Goal: Information Seeking & Learning: Check status

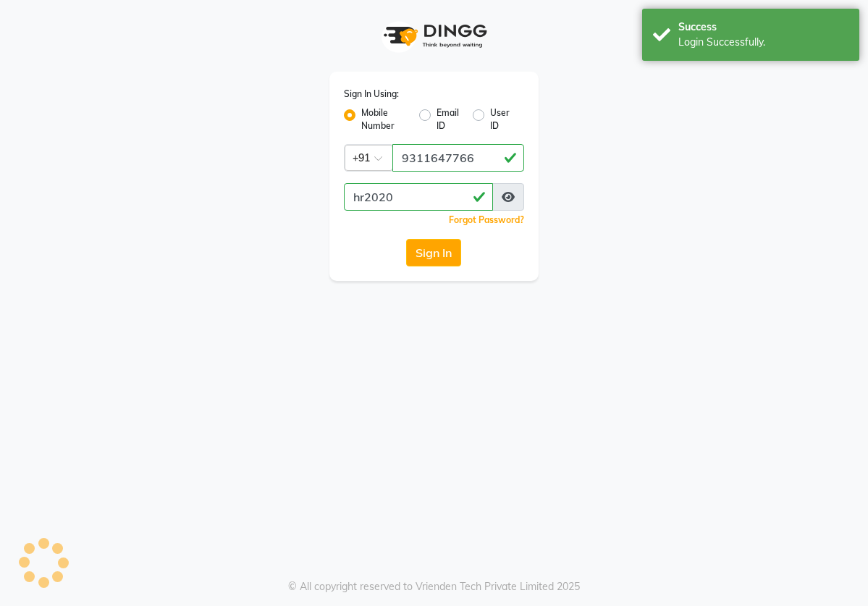
select select "82"
select select "service"
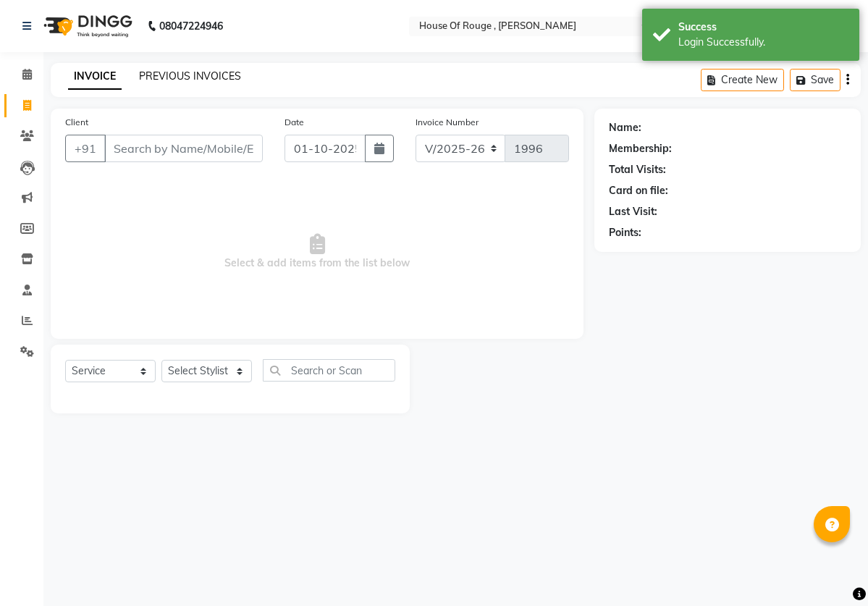
click at [175, 71] on link "PREVIOUS INVOICES" at bounding box center [190, 76] width 102 height 13
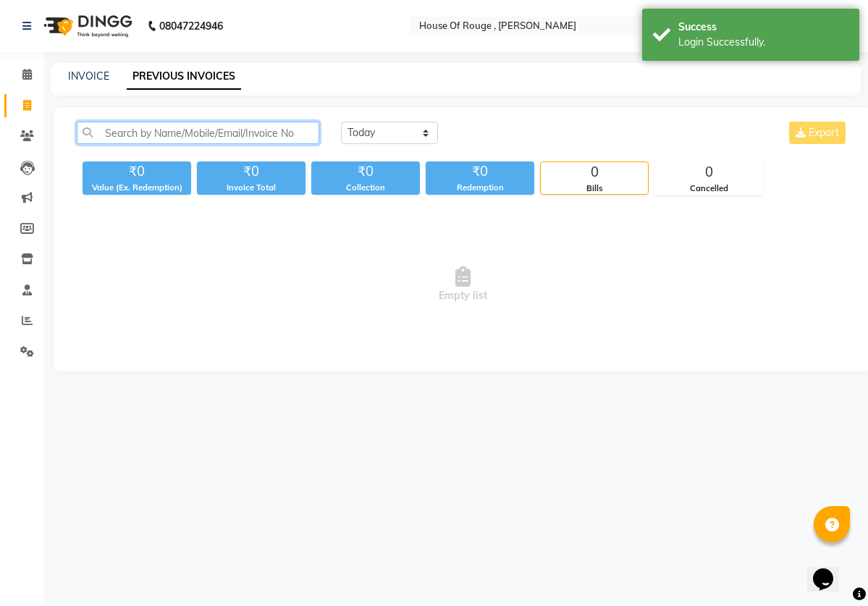
click at [201, 131] on input "text" at bounding box center [198, 133] width 243 height 22
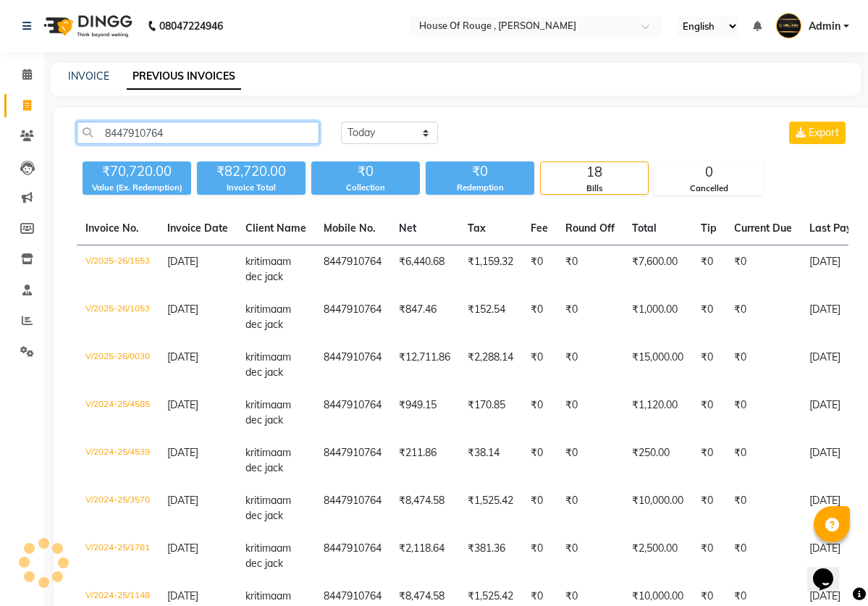
type input "8447910764"
click at [854, 171] on div "8447910764 [DATE] [DATE] Custom Range Export ₹70,720.00 Value (Ex. Redemption) …" at bounding box center [462, 158] width 789 height 73
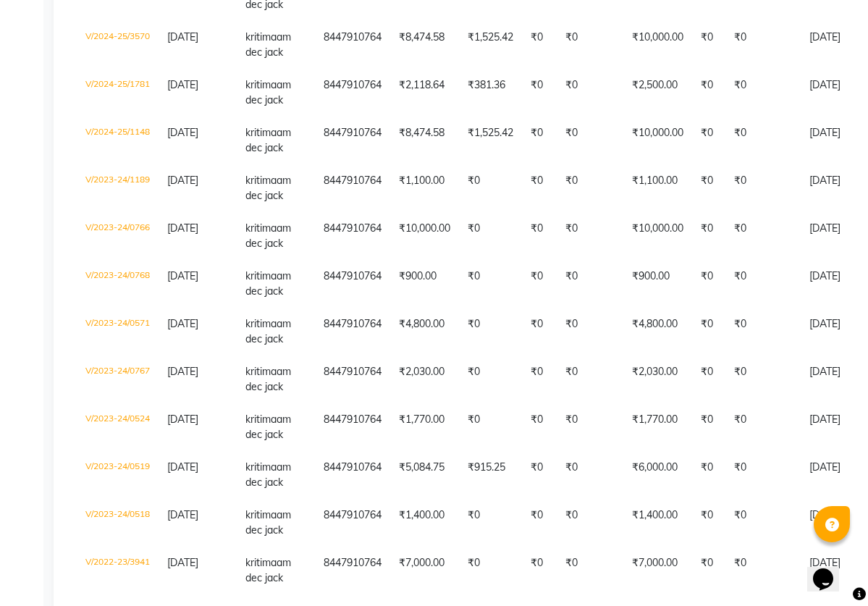
scroll to position [492, 0]
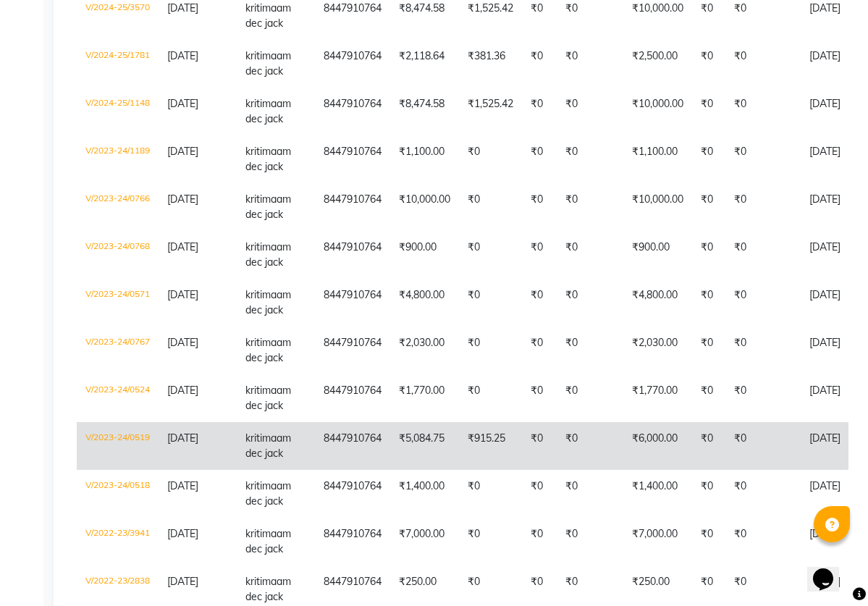
click at [676, 446] on td "₹6,000.00" at bounding box center [657, 446] width 69 height 48
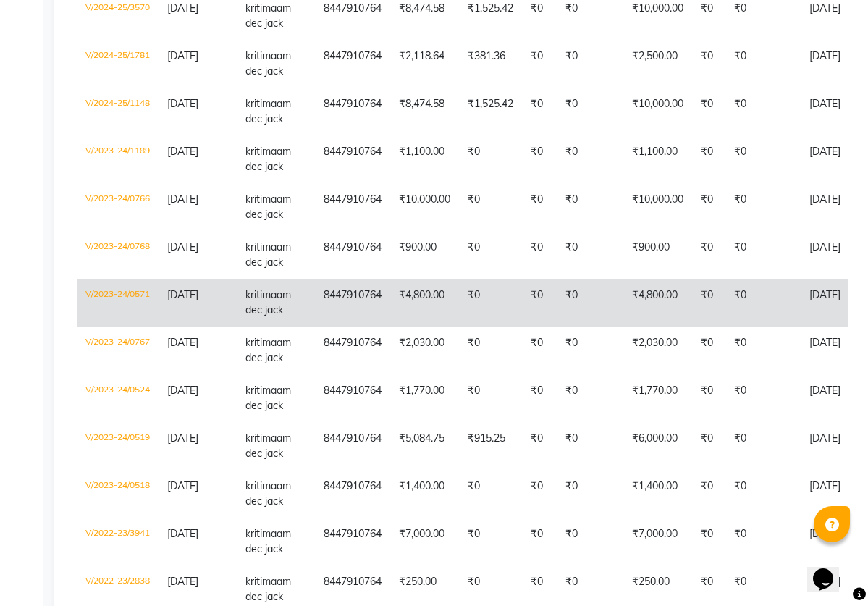
click at [437, 298] on td "₹4,800.00" at bounding box center [424, 303] width 69 height 48
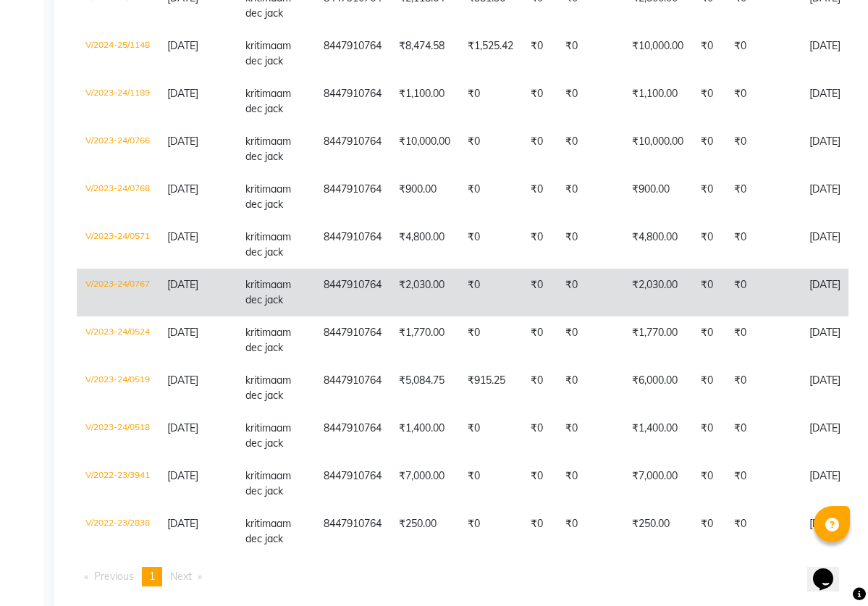
scroll to position [578, 0]
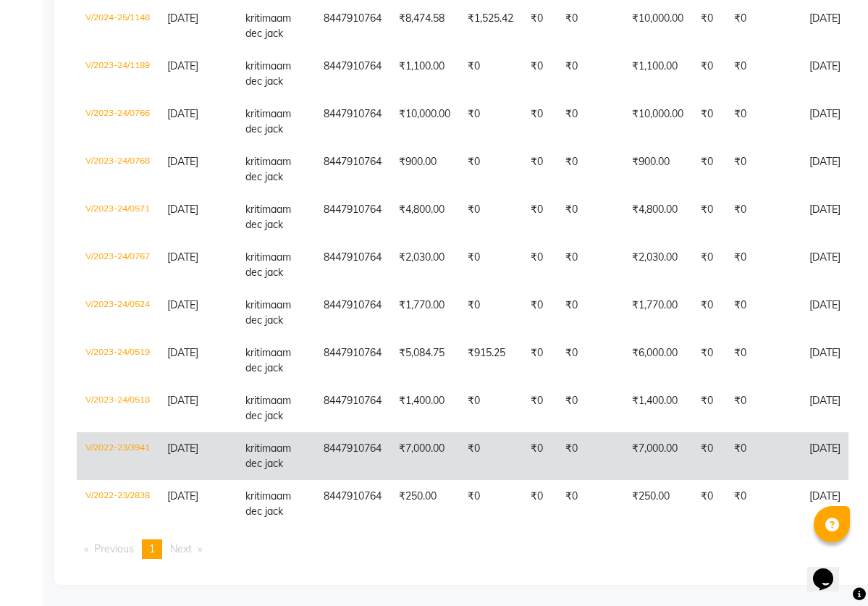
click at [639, 443] on td "₹7,000.00" at bounding box center [657, 456] width 69 height 48
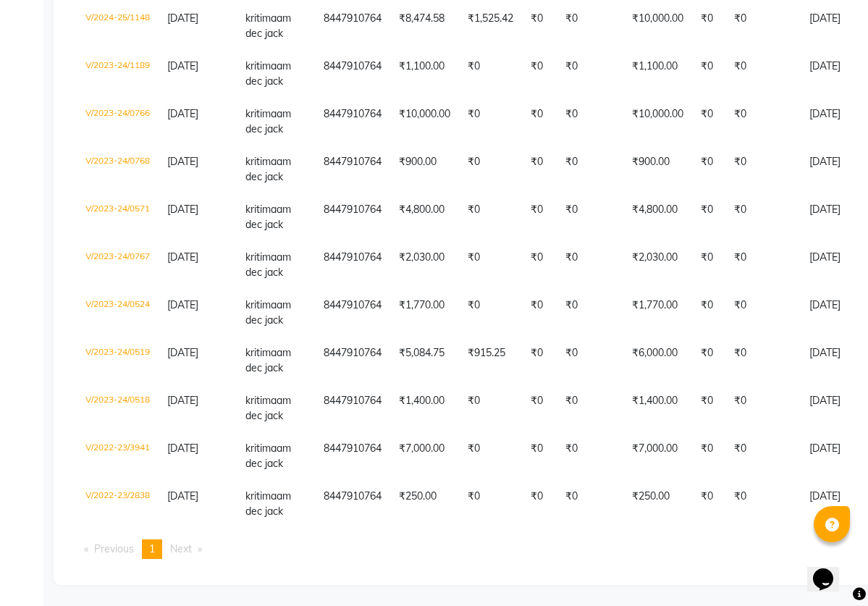
click at [180, 550] on span "Next page" at bounding box center [181, 548] width 22 height 13
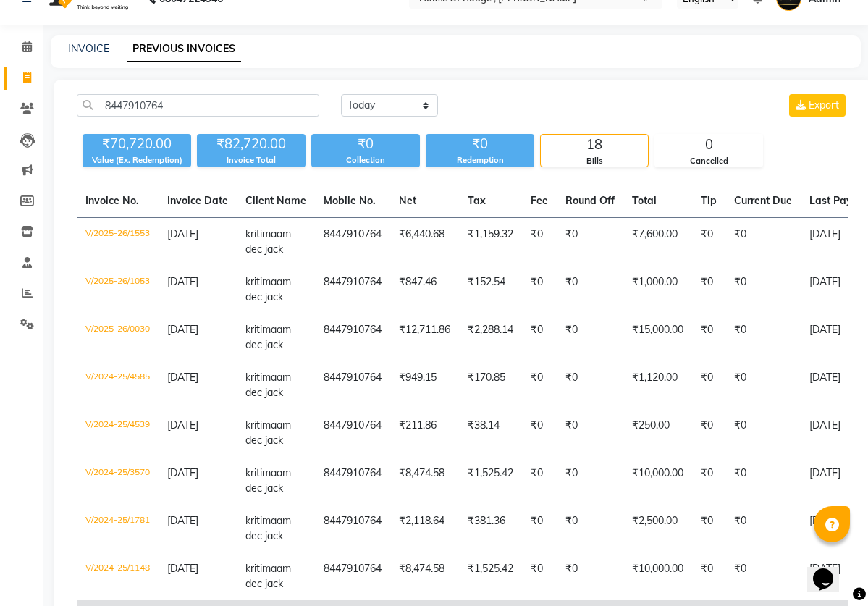
scroll to position [0, 0]
